Goal: Task Accomplishment & Management: Manage account settings

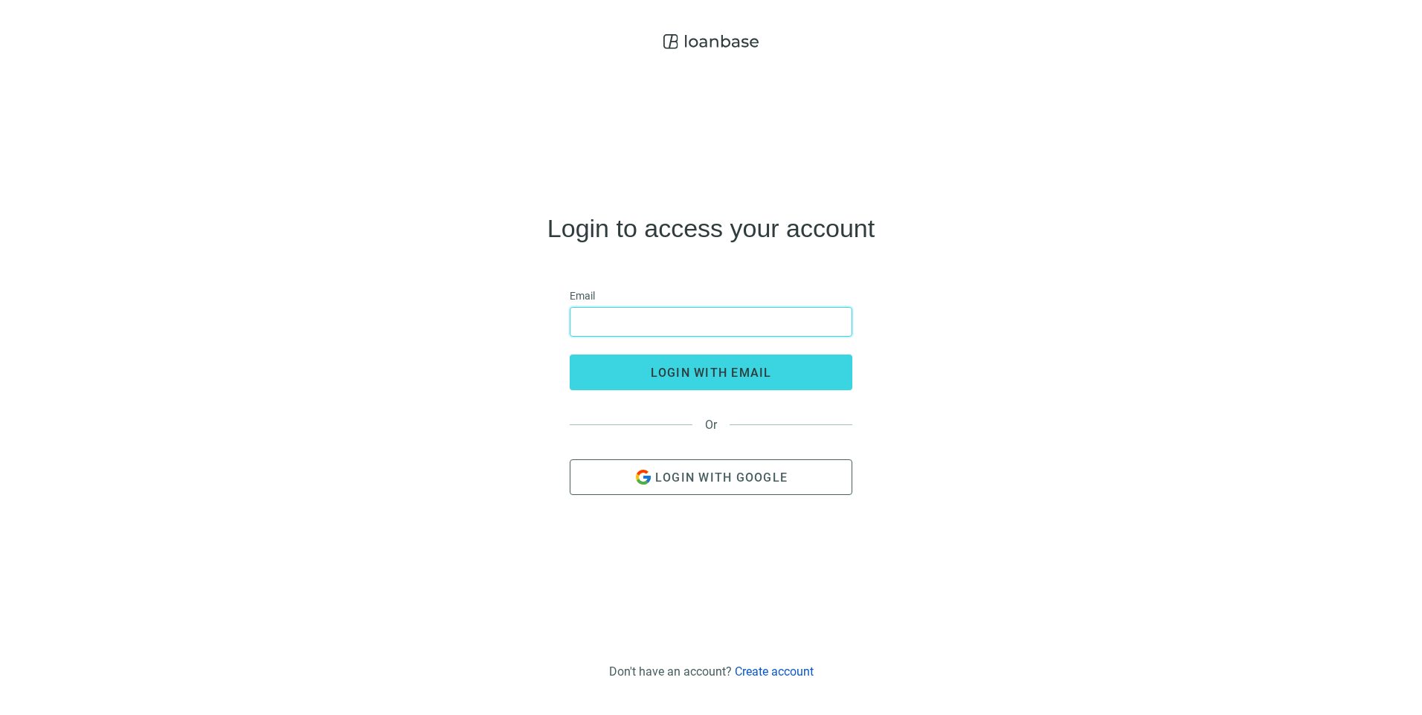
click at [687, 323] on input "email" at bounding box center [710, 322] width 263 height 28
type input "**********"
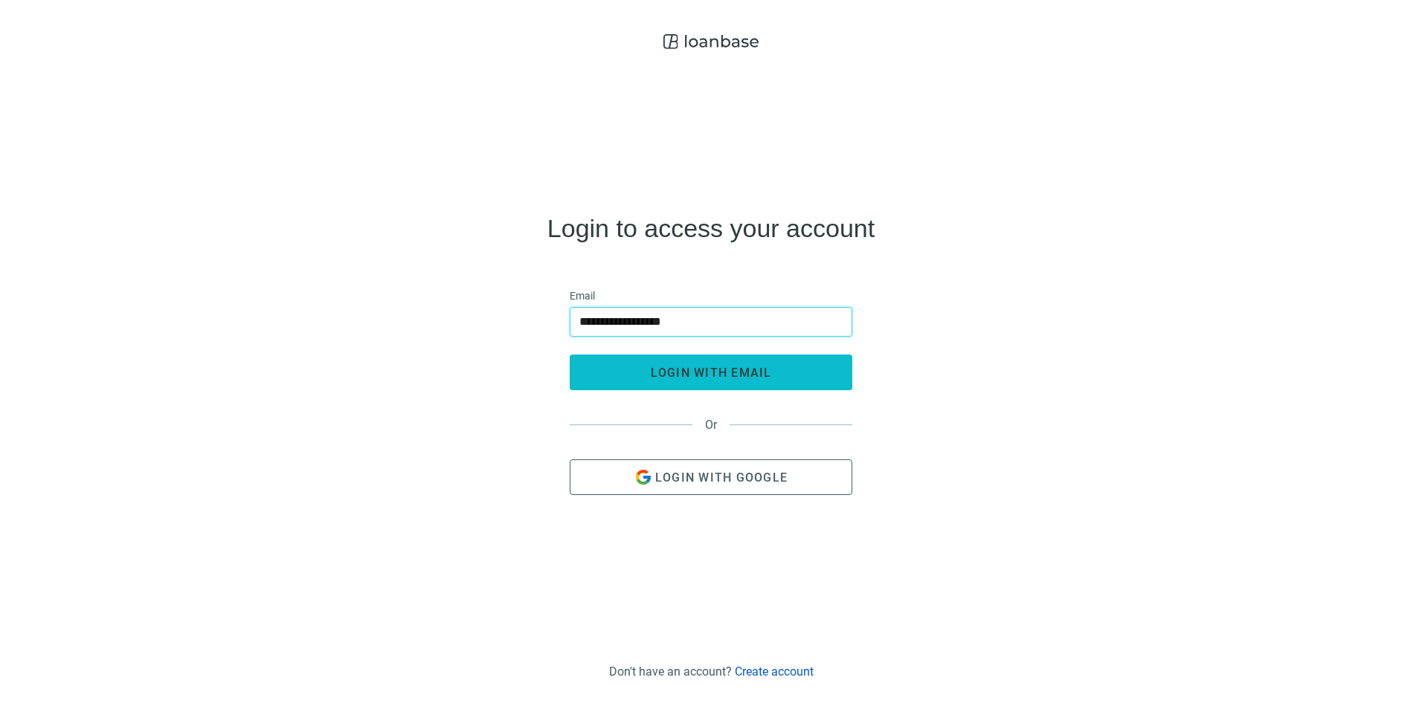
click at [665, 379] on span "login with email" at bounding box center [711, 373] width 121 height 14
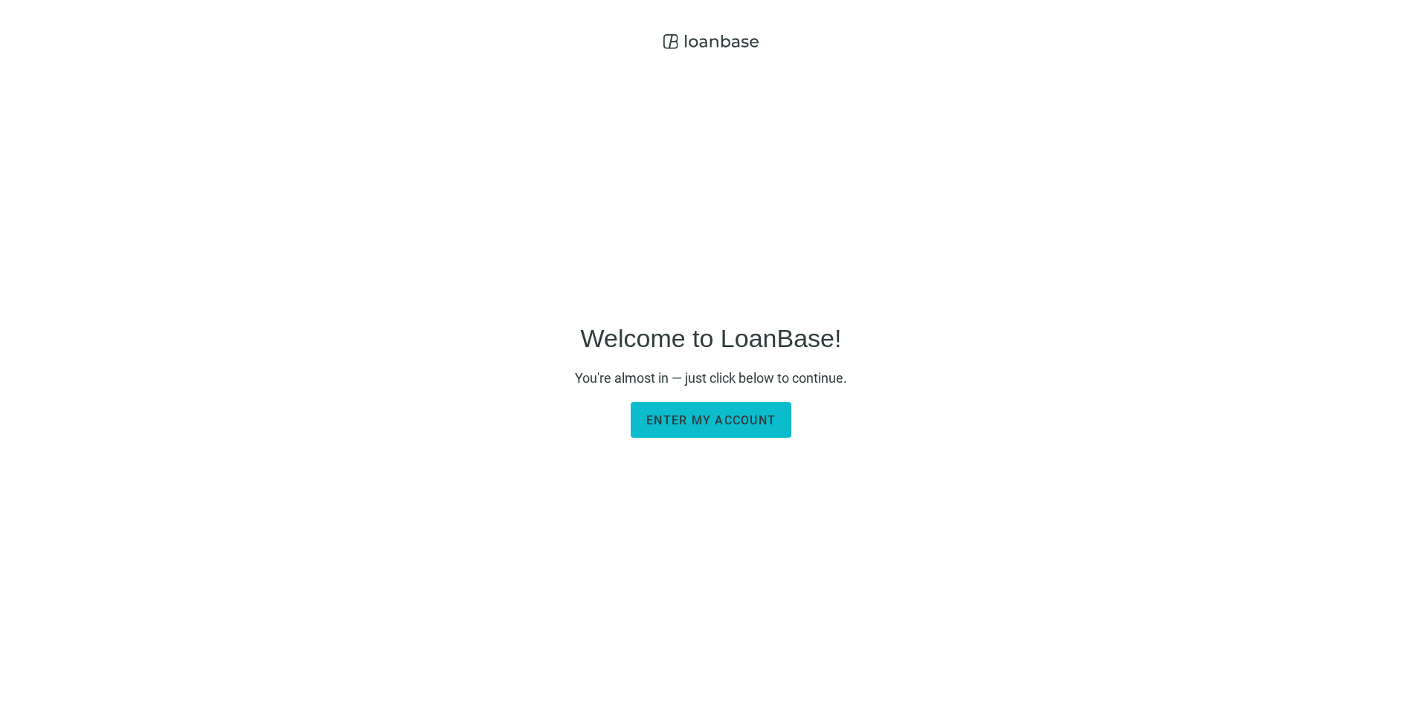
click at [663, 422] on span "Enter my account" at bounding box center [710, 420] width 129 height 14
